Goal: Information Seeking & Learning: Find specific fact

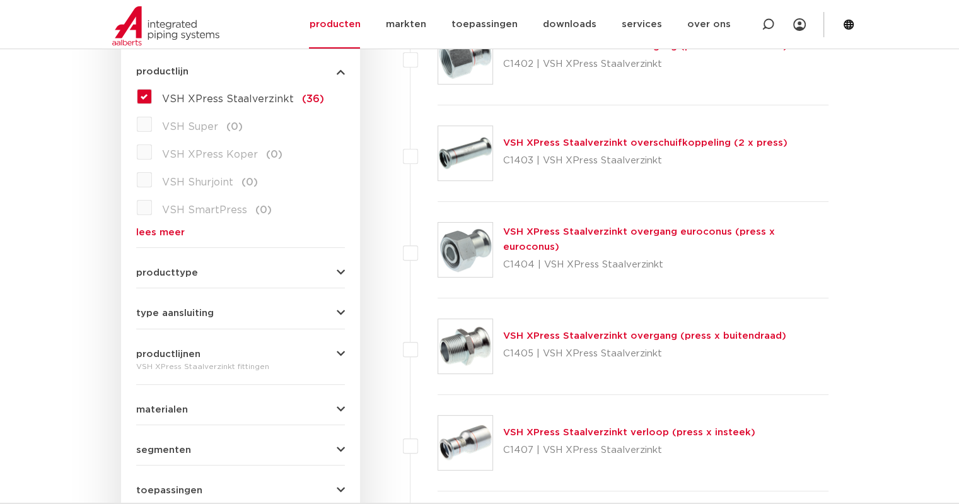
scroll to position [378, 0]
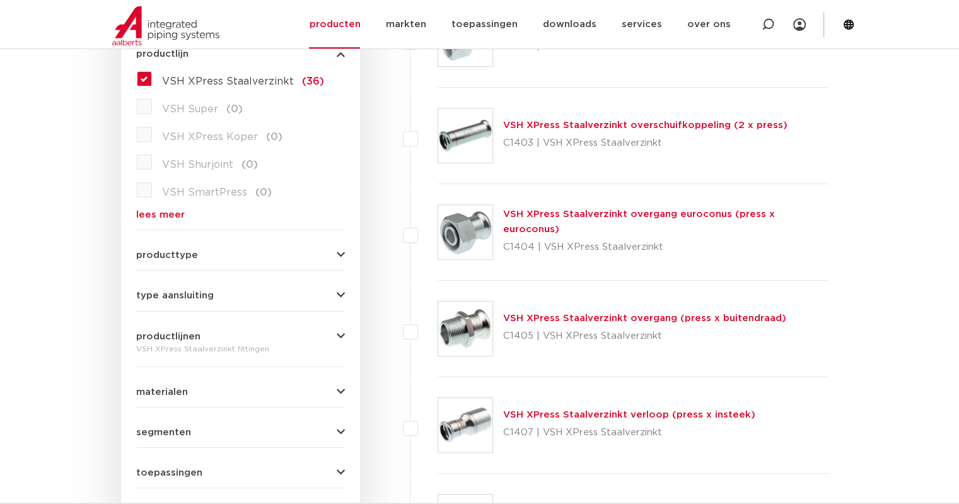
click at [339, 253] on icon "button" at bounding box center [341, 254] width 8 height 9
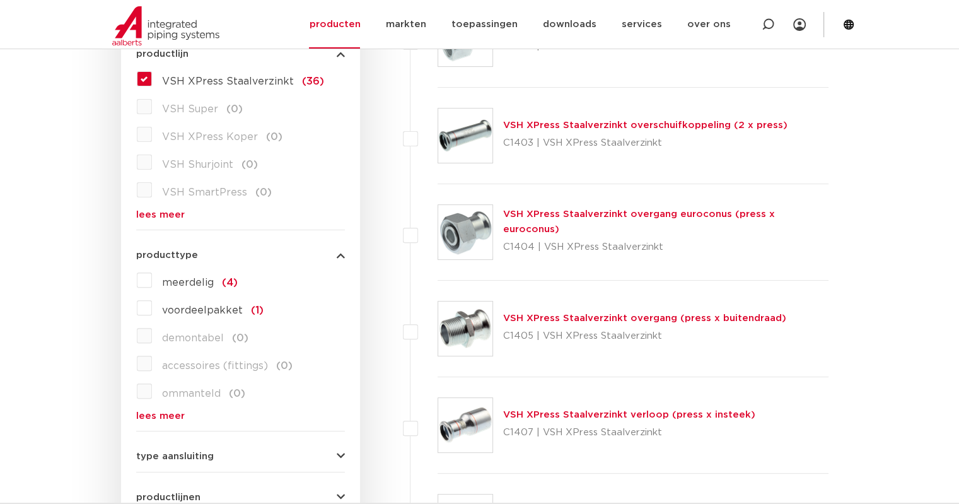
click at [339, 254] on icon "button" at bounding box center [341, 254] width 8 height 9
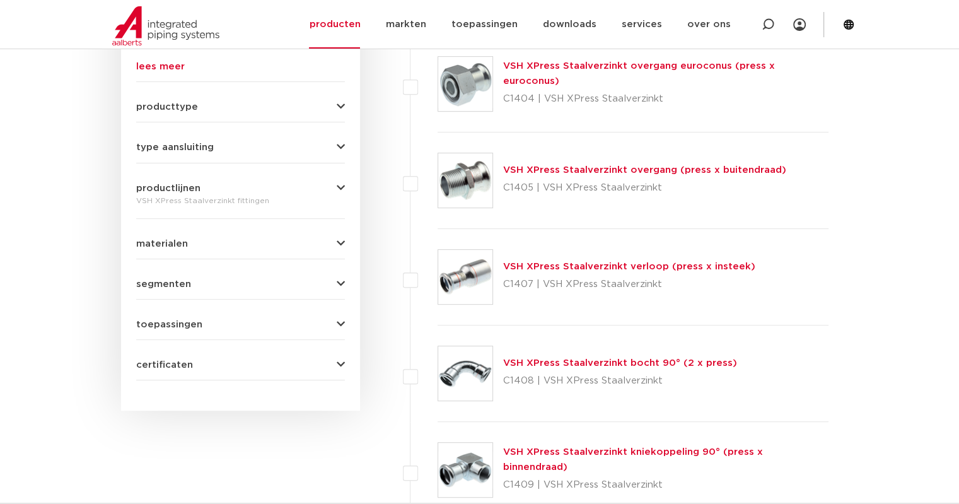
scroll to position [504, 0]
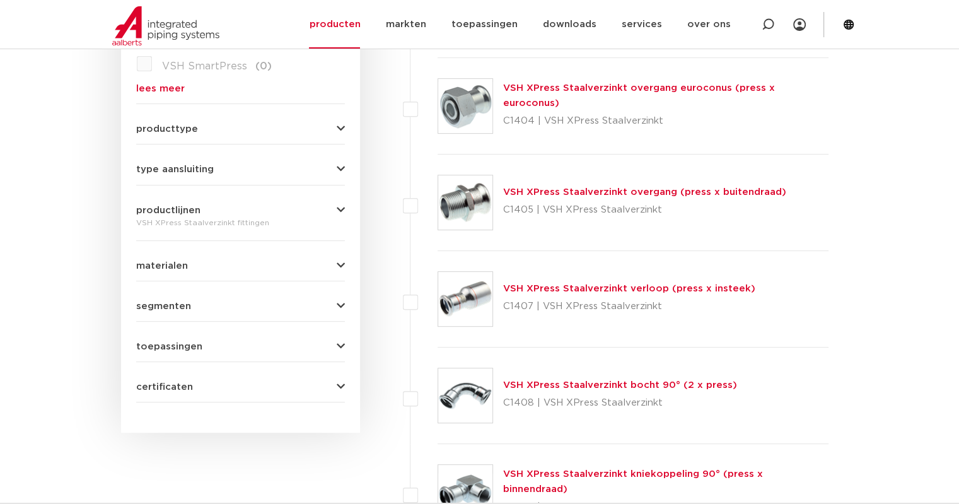
click at [342, 165] on icon "button" at bounding box center [341, 169] width 8 height 9
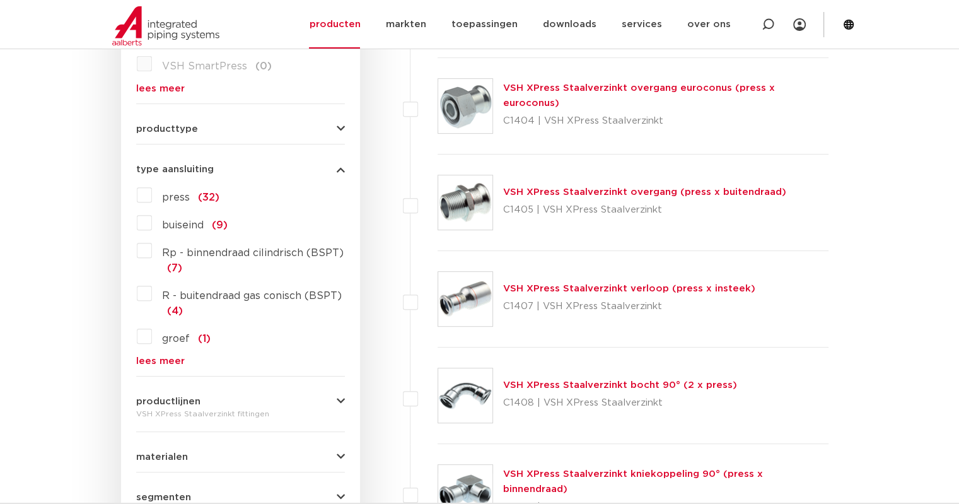
click at [152, 195] on label "press (32)" at bounding box center [185, 195] width 67 height 20
click at [0, 0] on input "press (32)" at bounding box center [0, 0] width 0 height 0
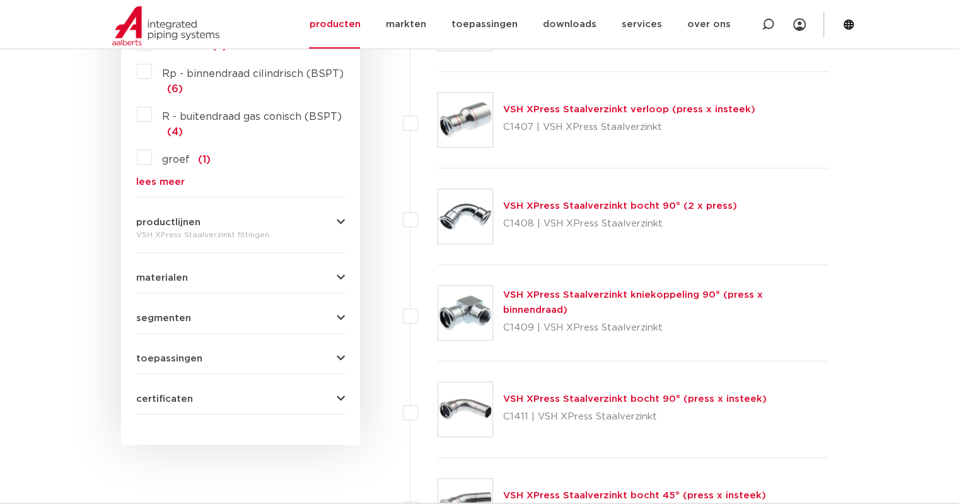
scroll to position [693, 0]
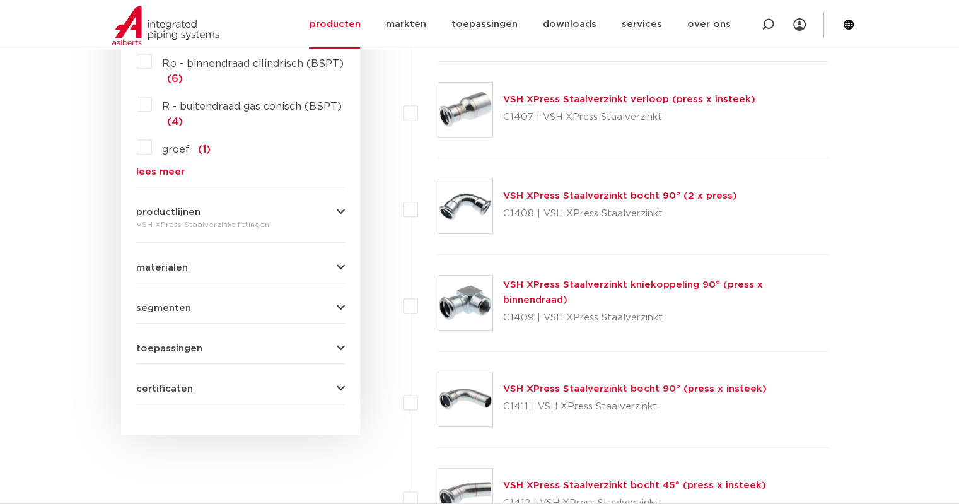
click at [646, 99] on link "VSH XPress Staalverzinkt verloop (press x insteek)" at bounding box center [629, 99] width 252 height 9
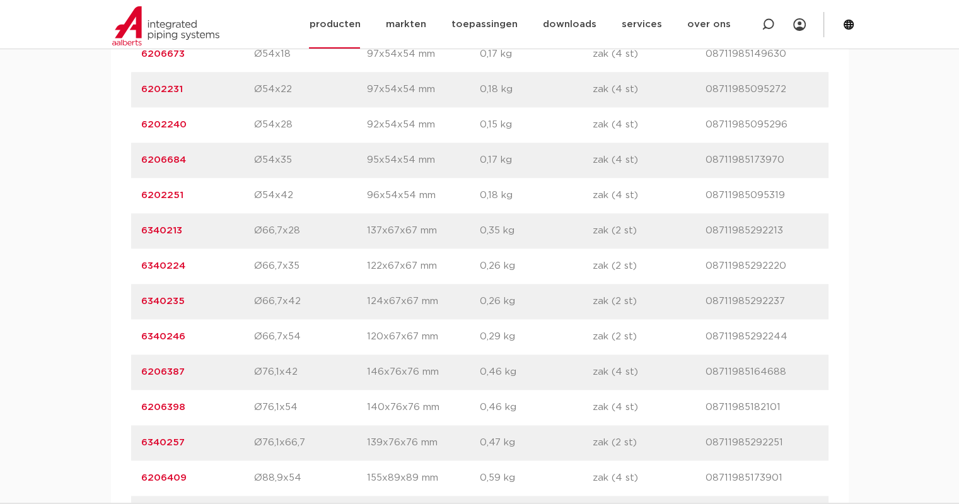
scroll to position [1513, 0]
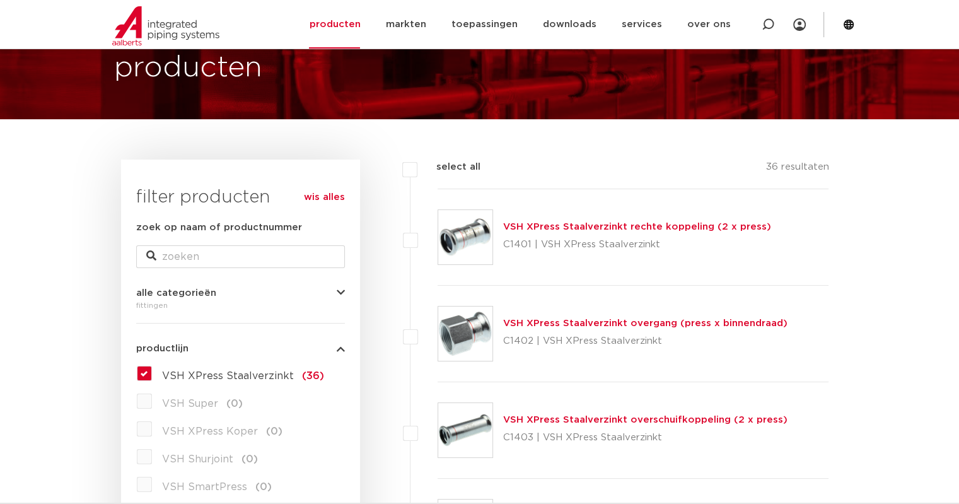
scroll to position [252, 0]
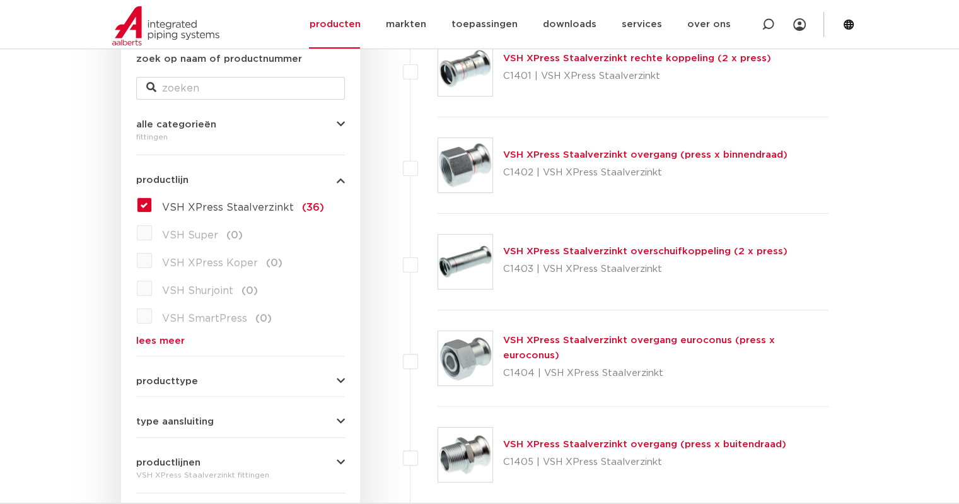
click at [152, 204] on label "VSH XPress Staalverzinkt (36)" at bounding box center [238, 205] width 172 height 20
click at [0, 0] on input "VSH XPress Staalverzinkt (36)" at bounding box center [0, 0] width 0 height 0
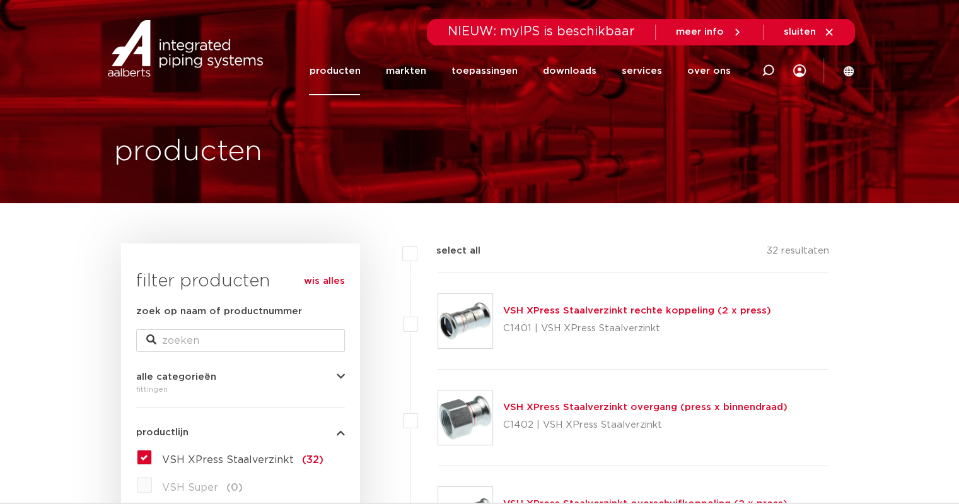
click at [356, 69] on link "producten" at bounding box center [334, 71] width 51 height 49
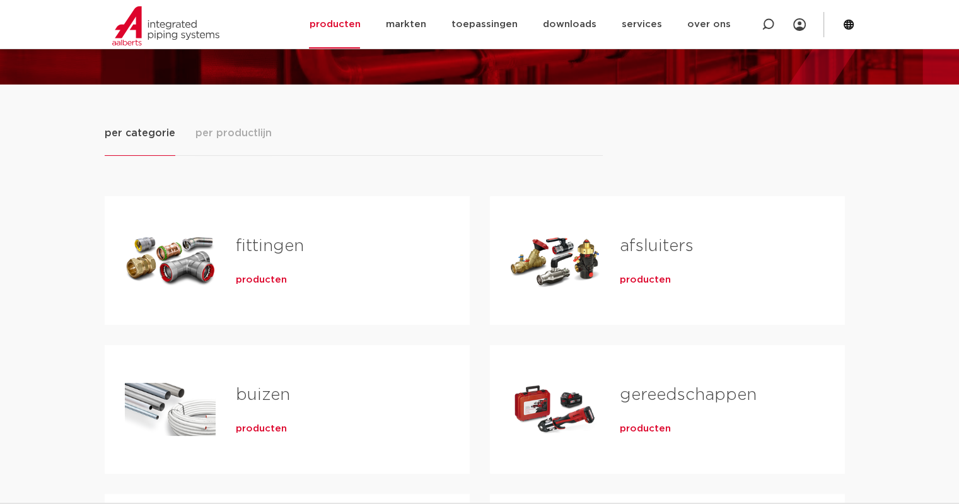
scroll to position [252, 0]
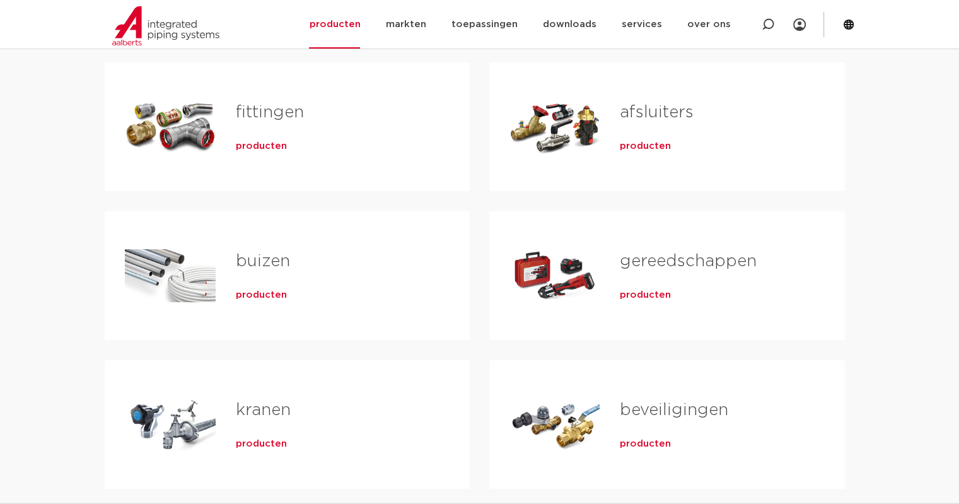
click at [257, 148] on span "producten" at bounding box center [261, 146] width 51 height 13
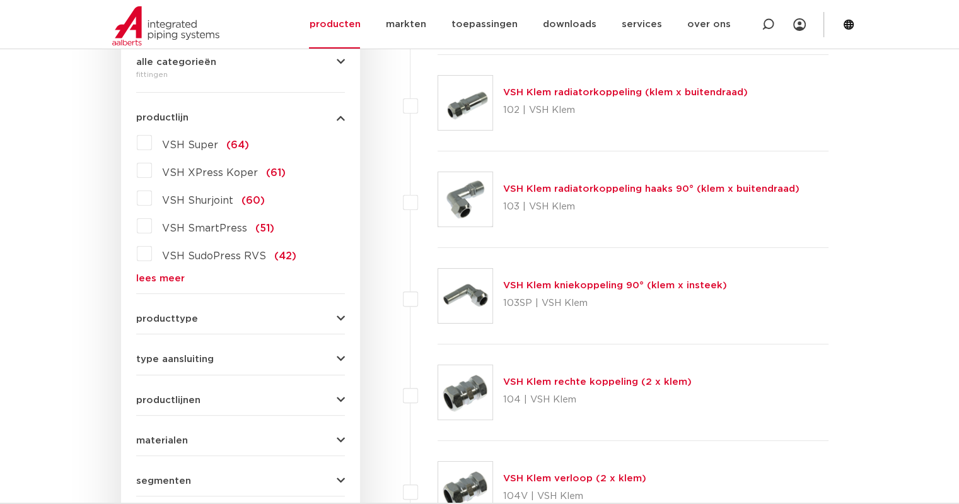
scroll to position [315, 0]
click at [166, 277] on link "lees meer" at bounding box center [240, 277] width 209 height 9
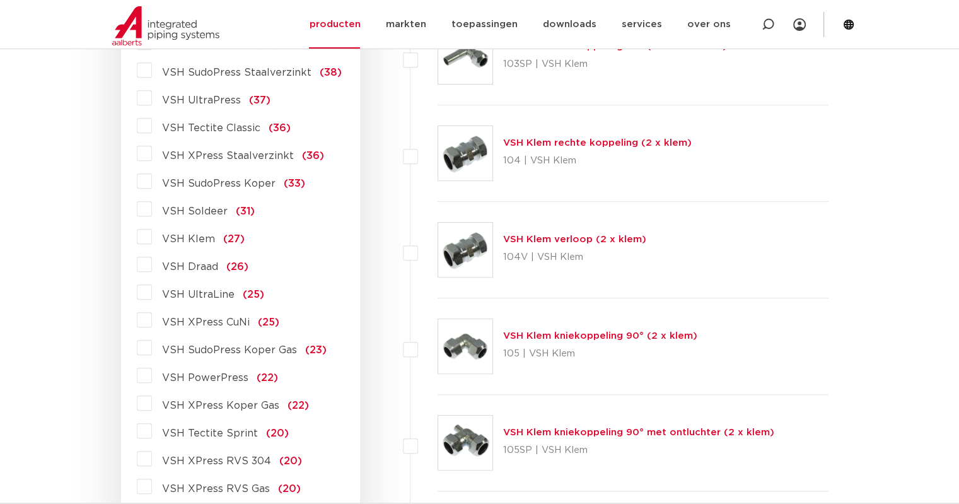
scroll to position [567, 0]
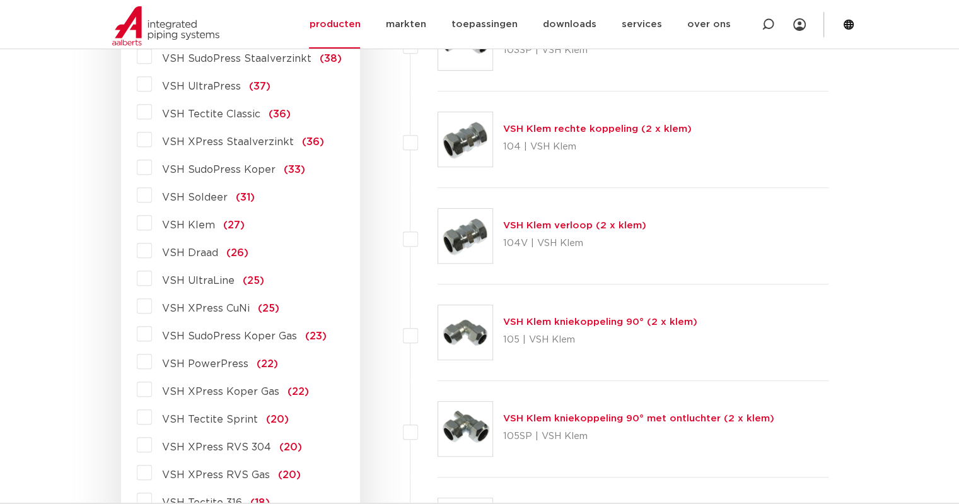
click at [152, 360] on label "VSH PowerPress (22)" at bounding box center [215, 361] width 126 height 20
click at [0, 0] on input "VSH PowerPress (22)" at bounding box center [0, 0] width 0 height 0
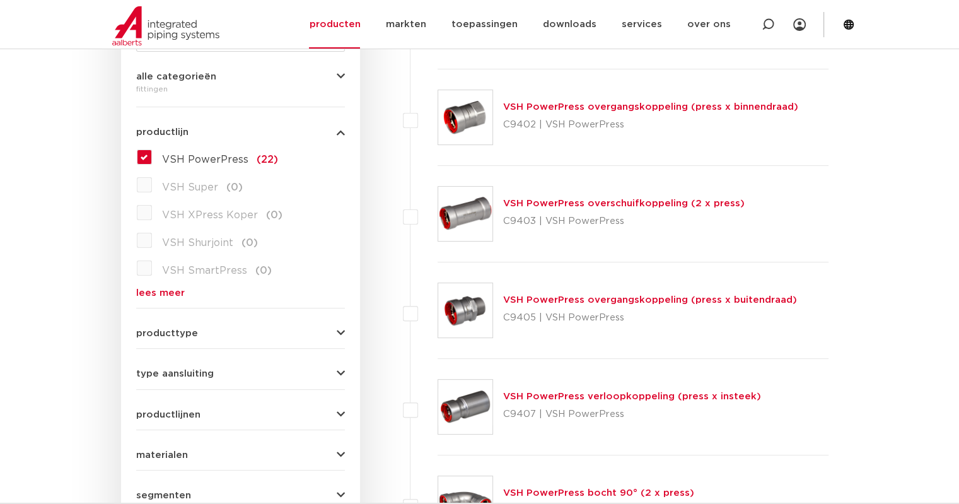
scroll to position [441, 0]
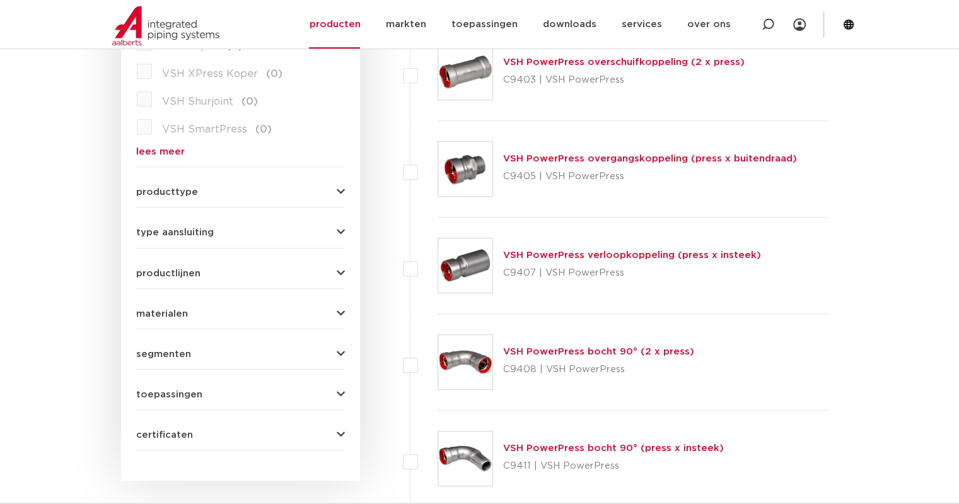
click at [641, 255] on link "VSH PowerPress verloopkoppeling (press x insteek)" at bounding box center [632, 254] width 258 height 9
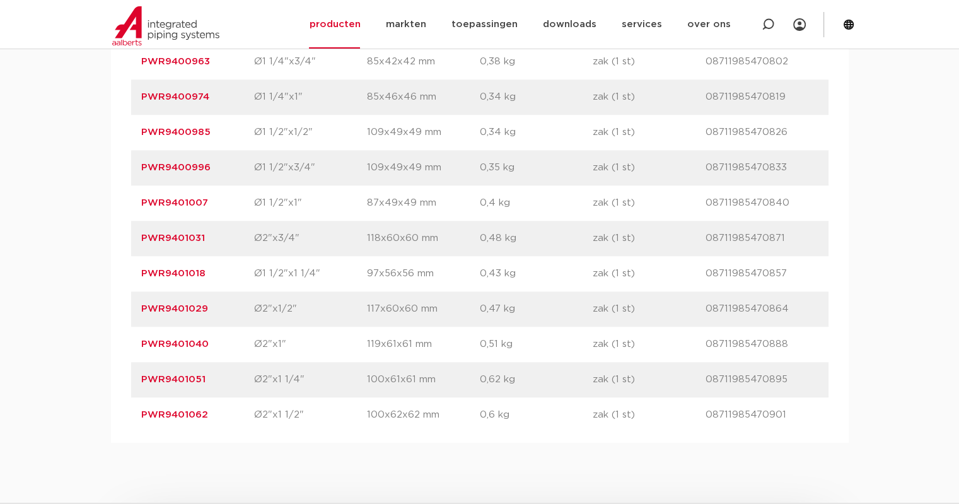
scroll to position [1072, 0]
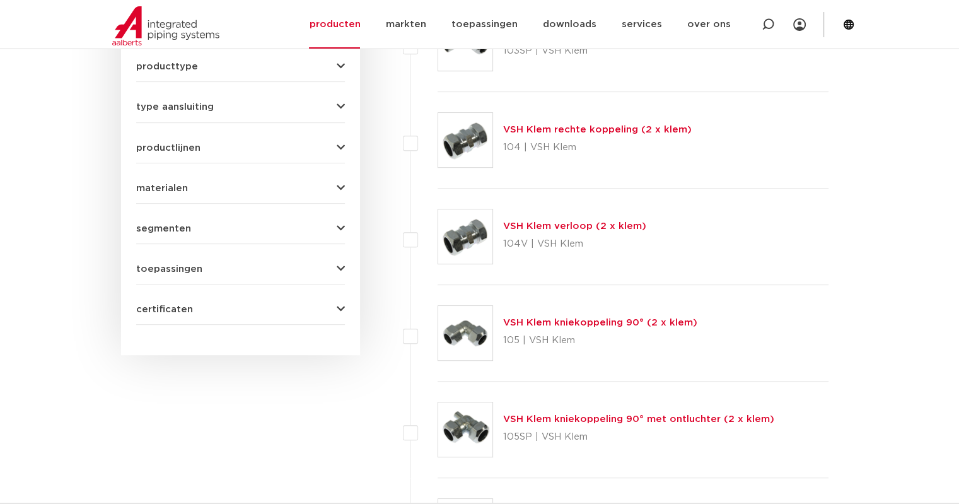
scroll to position [567, 0]
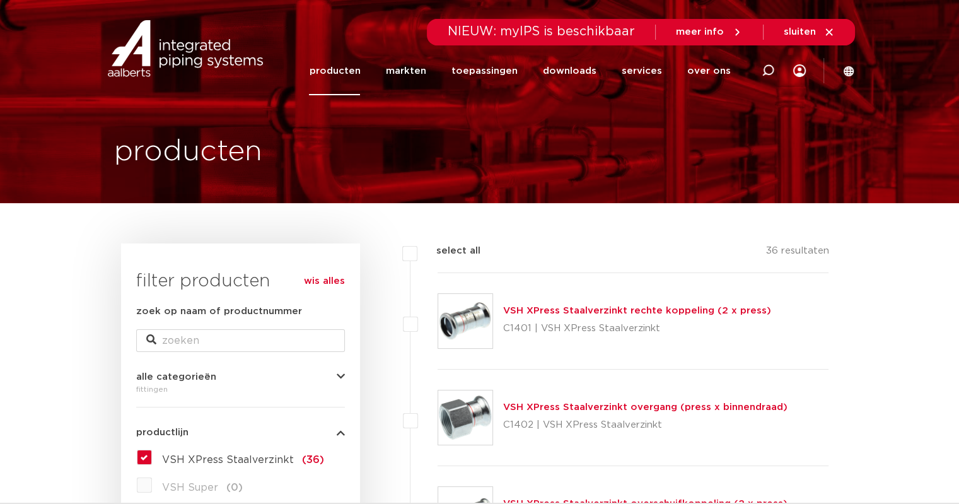
click at [353, 61] on link "producten" at bounding box center [334, 71] width 51 height 49
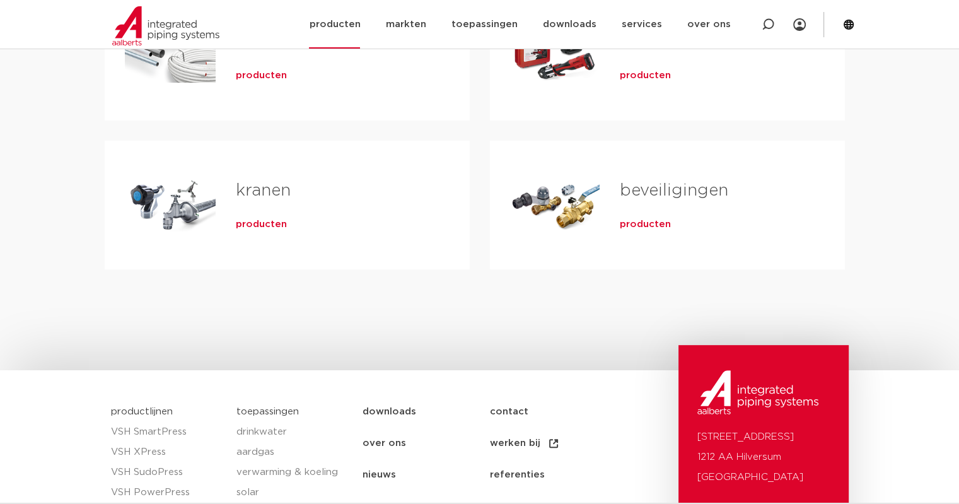
scroll to position [378, 0]
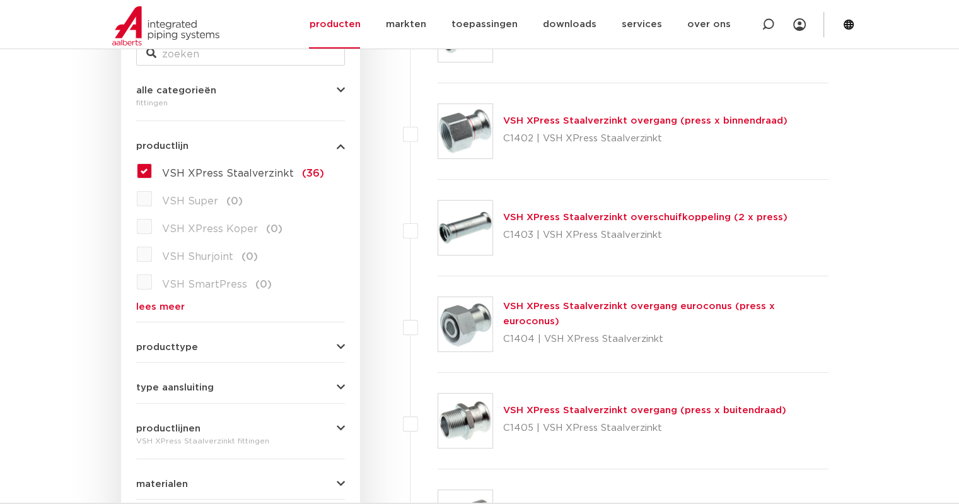
scroll to position [441, 0]
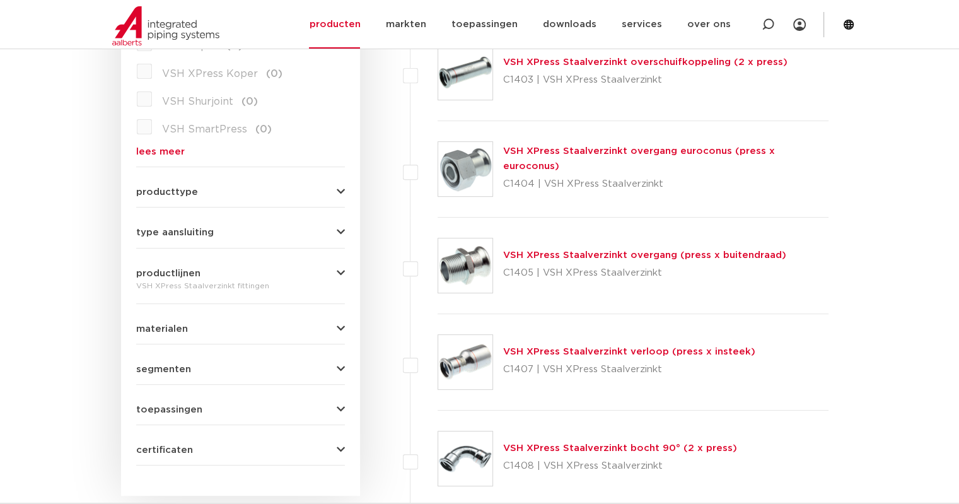
click at [591, 444] on link "VSH XPress Staalverzinkt bocht 90° (2 x press)" at bounding box center [620, 447] width 234 height 9
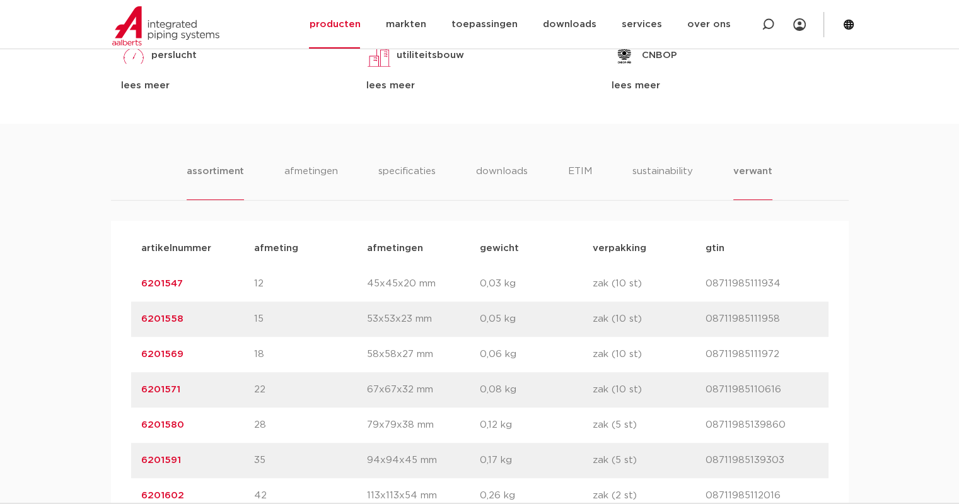
scroll to position [693, 0]
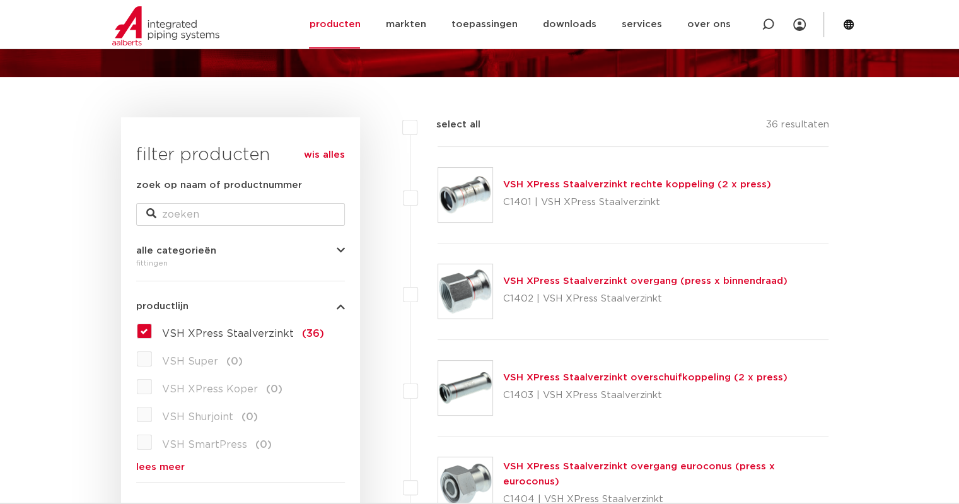
scroll to position [126, 0]
click at [333, 22] on link "producten" at bounding box center [334, 24] width 51 height 49
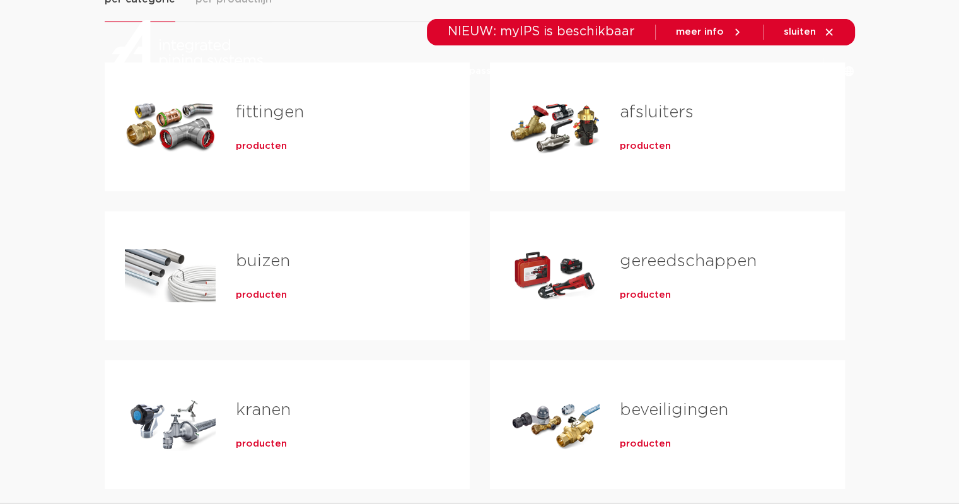
scroll to position [252, 0]
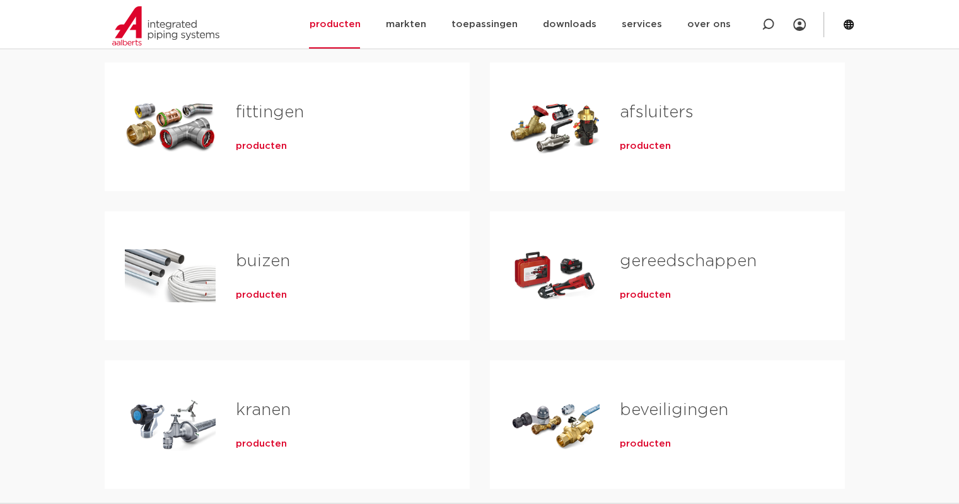
click at [313, 144] on div "producten" at bounding box center [333, 144] width 194 height 18
click at [269, 146] on span "producten" at bounding box center [261, 146] width 51 height 13
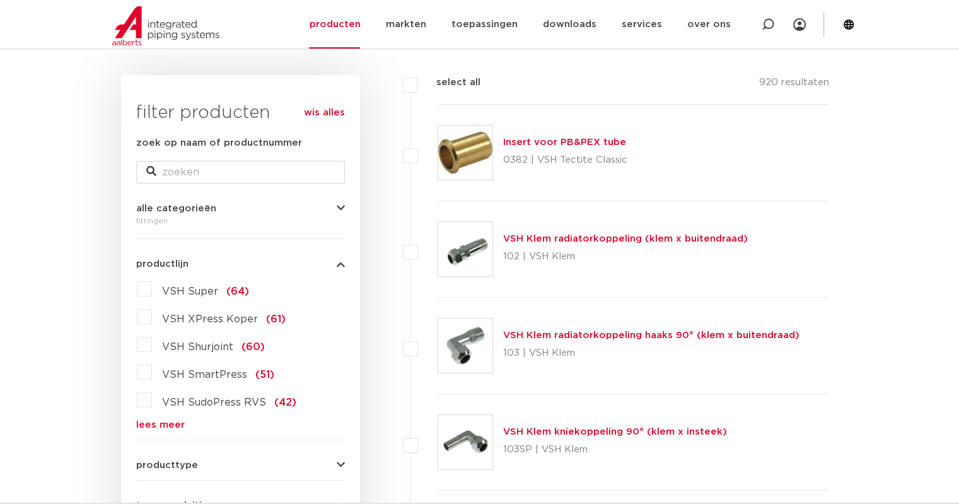
scroll to position [252, 0]
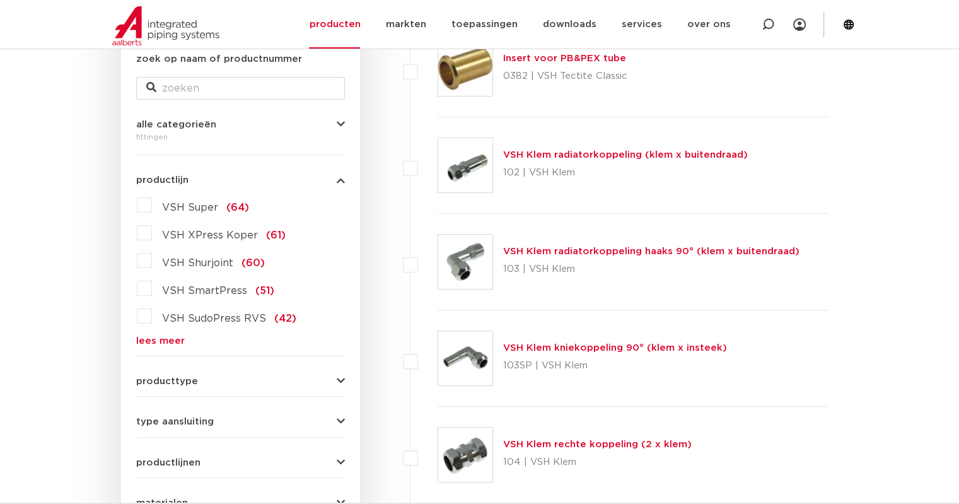
click at [174, 341] on link "lees meer" at bounding box center [240, 340] width 209 height 9
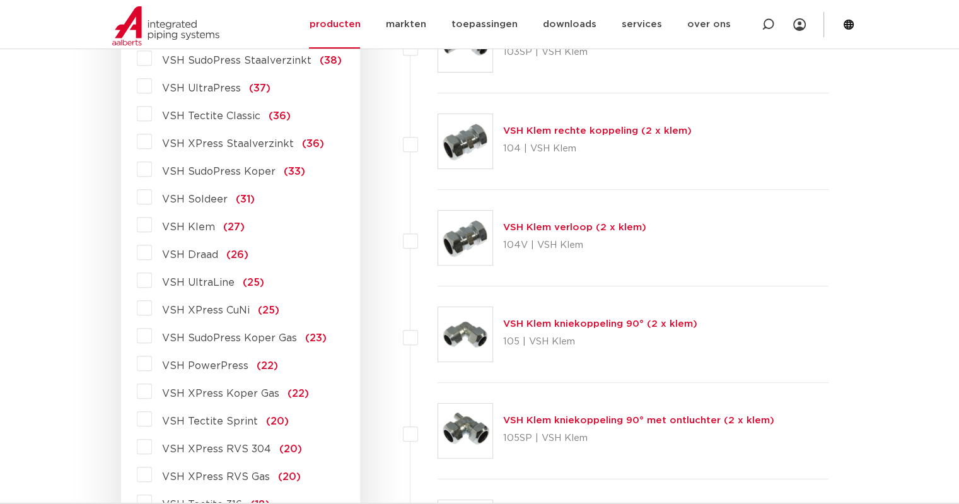
scroll to position [567, 0]
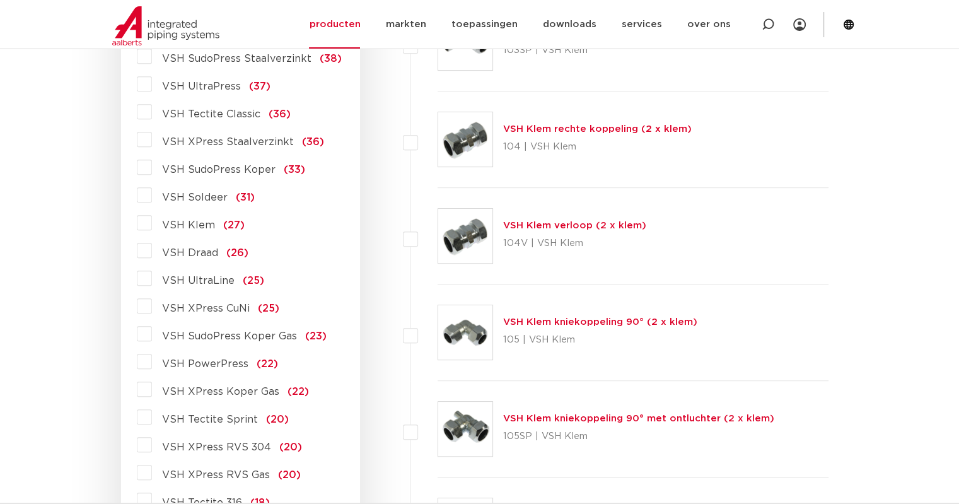
click at [152, 360] on label "VSH PowerPress (22)" at bounding box center [215, 361] width 126 height 20
click at [0, 0] on input "VSH PowerPress (22)" at bounding box center [0, 0] width 0 height 0
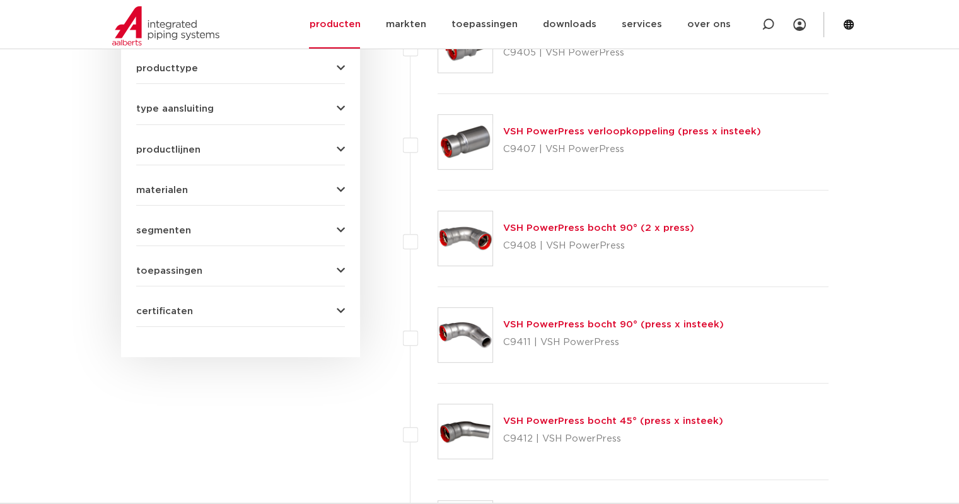
scroll to position [567, 0]
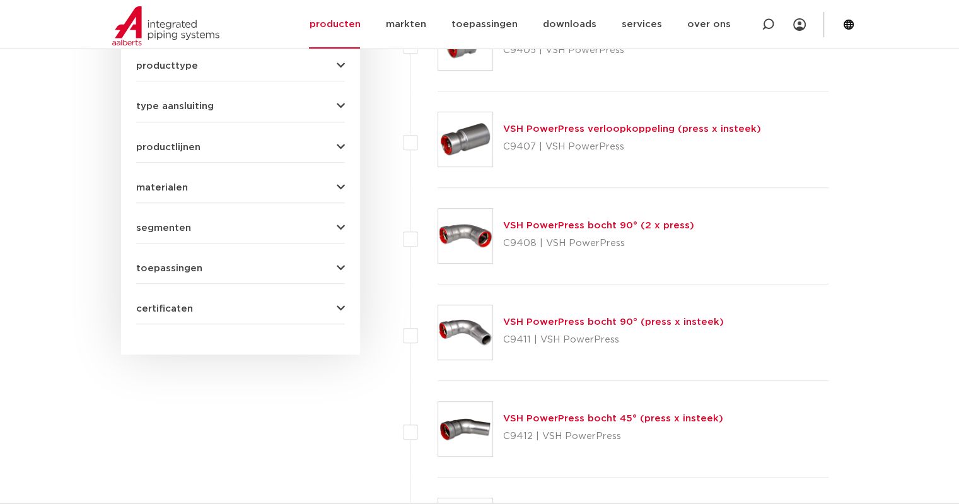
click at [612, 224] on link "VSH PowerPress bocht 90° (2 x press)" at bounding box center [598, 225] width 191 height 9
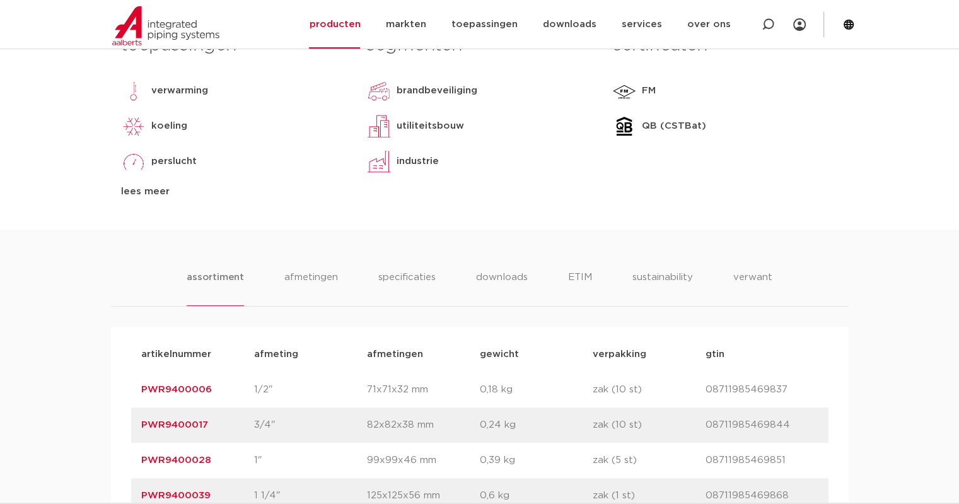
scroll to position [757, 0]
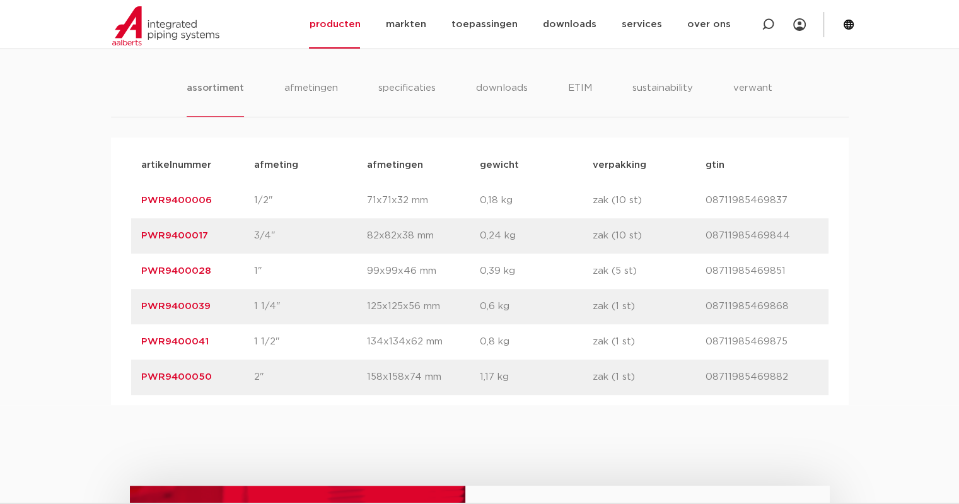
click at [192, 375] on link "PWR9400050" at bounding box center [176, 376] width 71 height 9
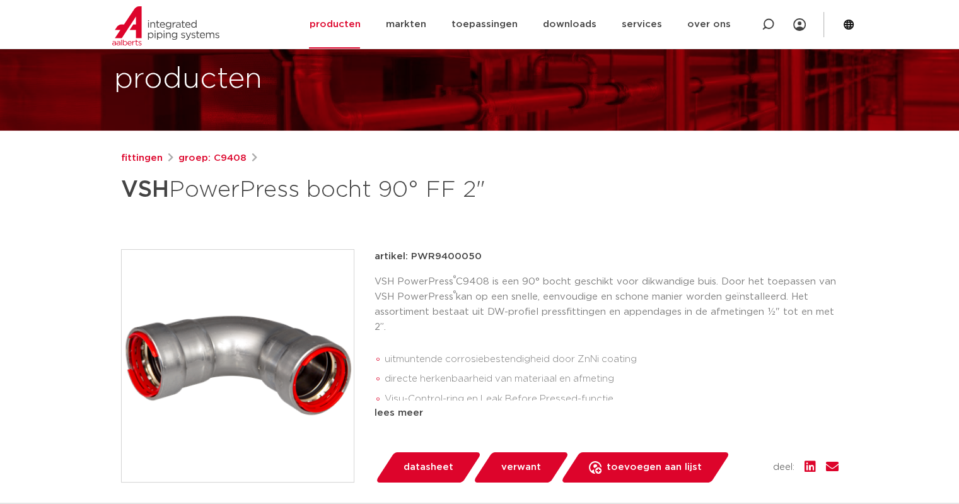
scroll to position [126, 0]
